Goal: Transaction & Acquisition: Purchase product/service

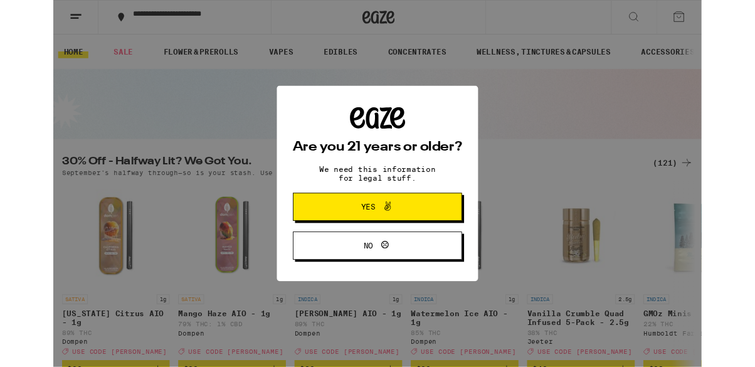
click at [381, 206] on p "We need this information for legal stuff." at bounding box center [377, 202] width 157 height 20
click at [386, 248] on icon at bounding box center [389, 239] width 15 height 15
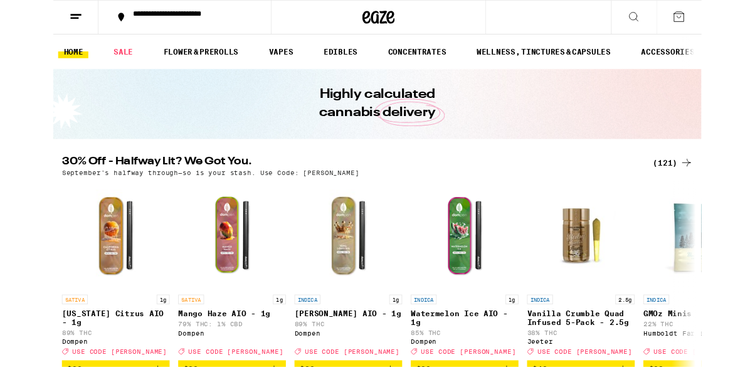
click at [548, 196] on h2 "30% Off - Halfway Lit? We Got You." at bounding box center [346, 189] width 673 height 15
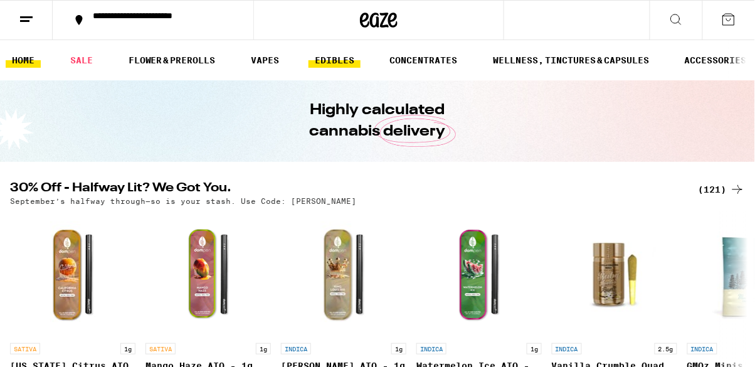
click at [332, 62] on link "EDIBLES" at bounding box center [334, 60] width 52 height 15
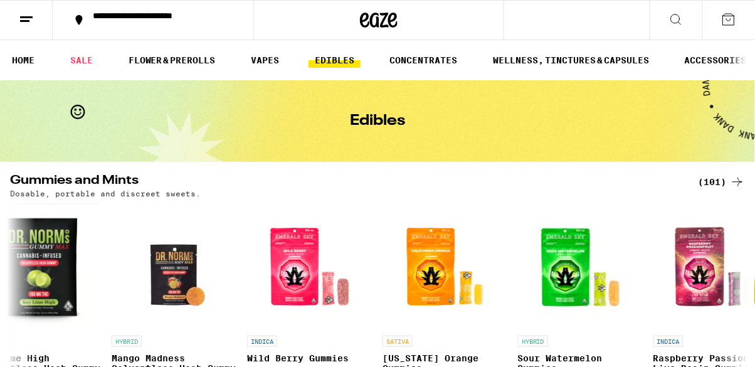
click at [674, 24] on icon at bounding box center [675, 19] width 15 height 15
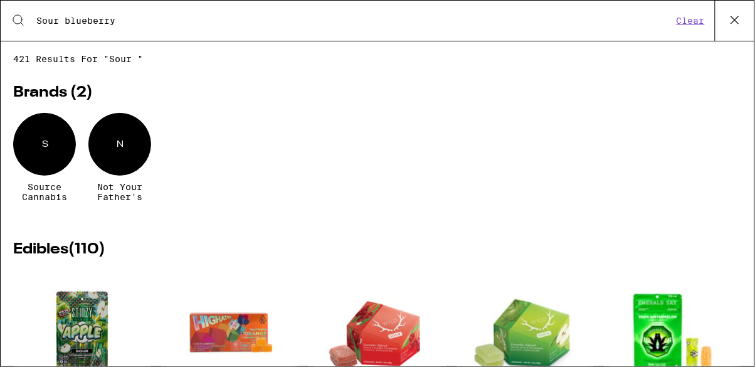
type input "Sour blueberry"
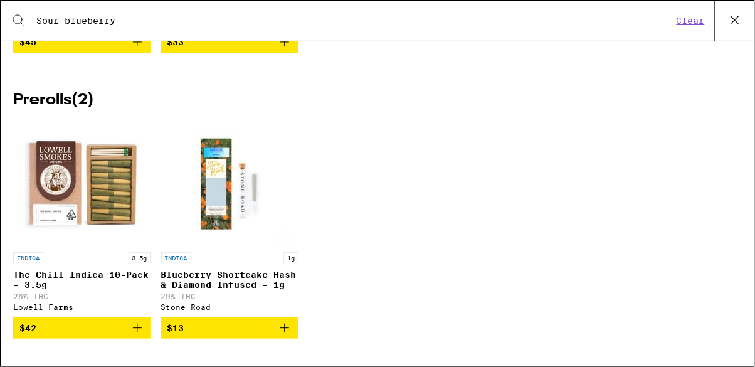
scroll to position [857, 0]
